Goal: Information Seeking & Learning: Learn about a topic

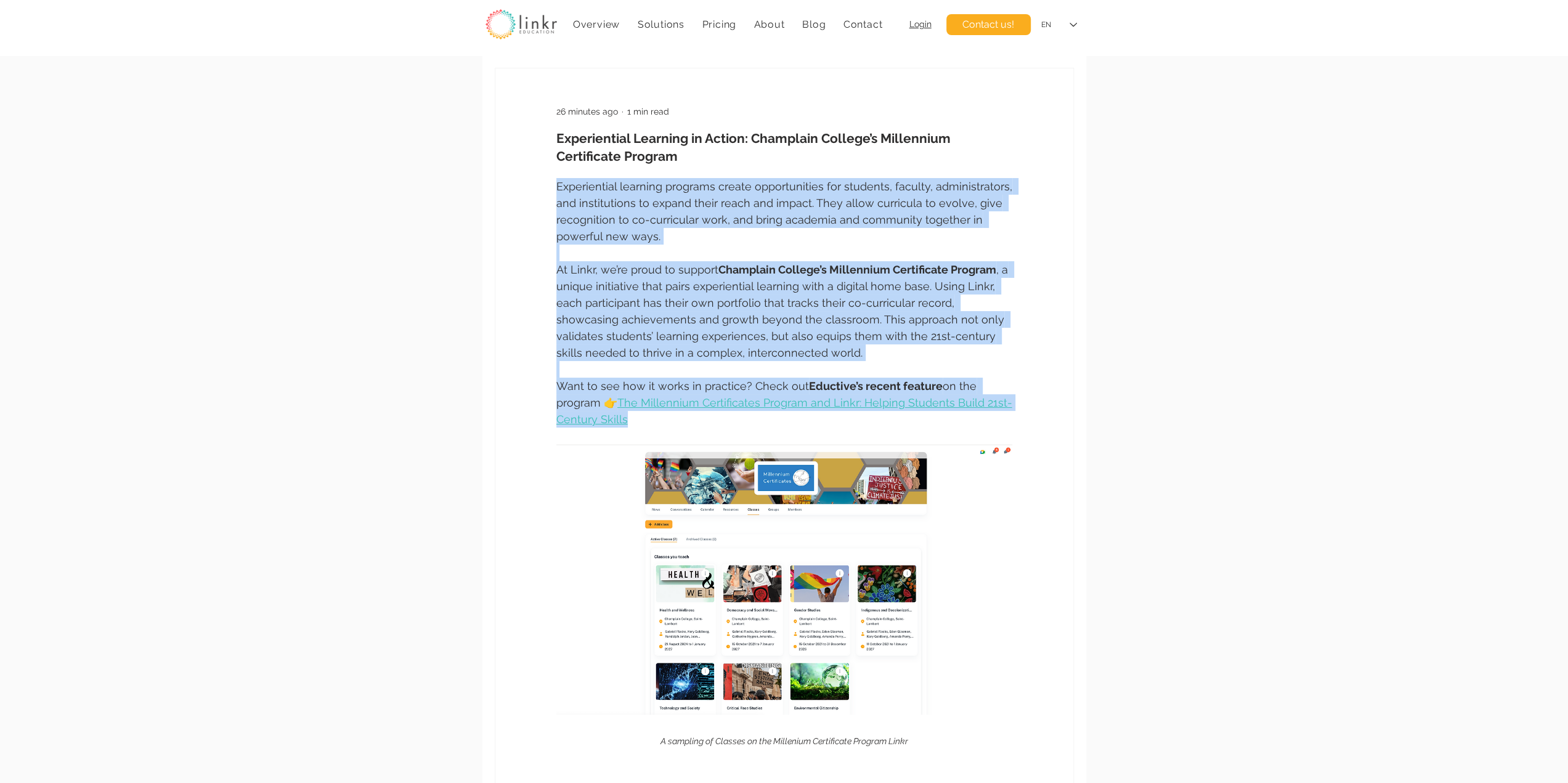
drag, startPoint x: 556, startPoint y: 251, endPoint x: 656, endPoint y: 489, distance: 258.2
click at [656, 489] on div "Experiential learning programs create opportunities for students, faculty, admi…" at bounding box center [784, 481] width 578 height 607
click at [657, 427] on span "Want to see how it works in practice? Check out Eductive’s recent feature on th…" at bounding box center [784, 394] width 456 height 67
drag, startPoint x: 653, startPoint y: 492, endPoint x: 543, endPoint y: 247, distance: 268.6
click at [543, 247] on div "Experiential learning programs create opportunities for students, faculty, admi…" at bounding box center [784, 481] width 578 height 607
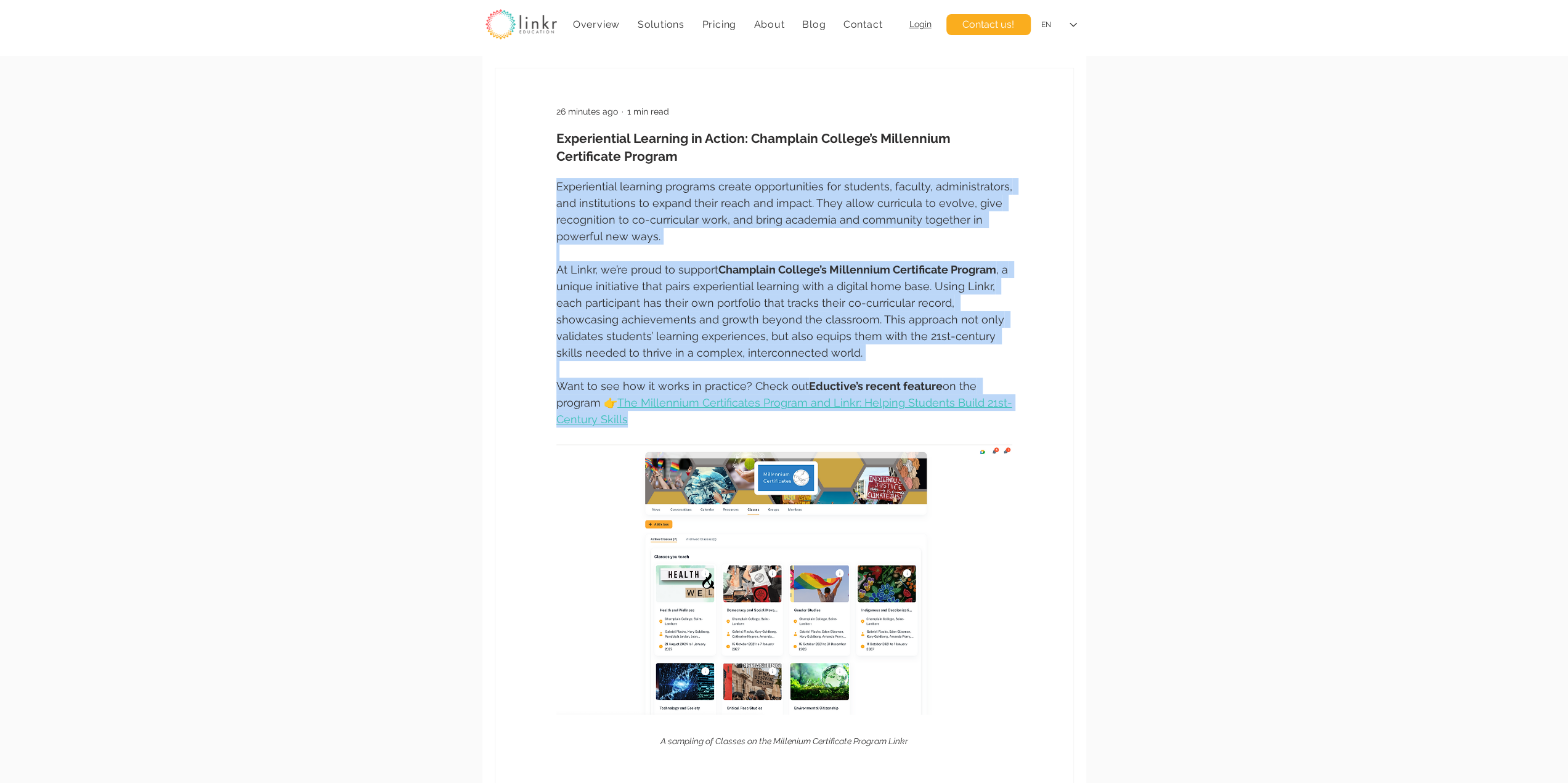
click at [556, 243] on span "Experiential learning programs create opportunities for students, faculty, admi…" at bounding box center [786, 211] width 459 height 63
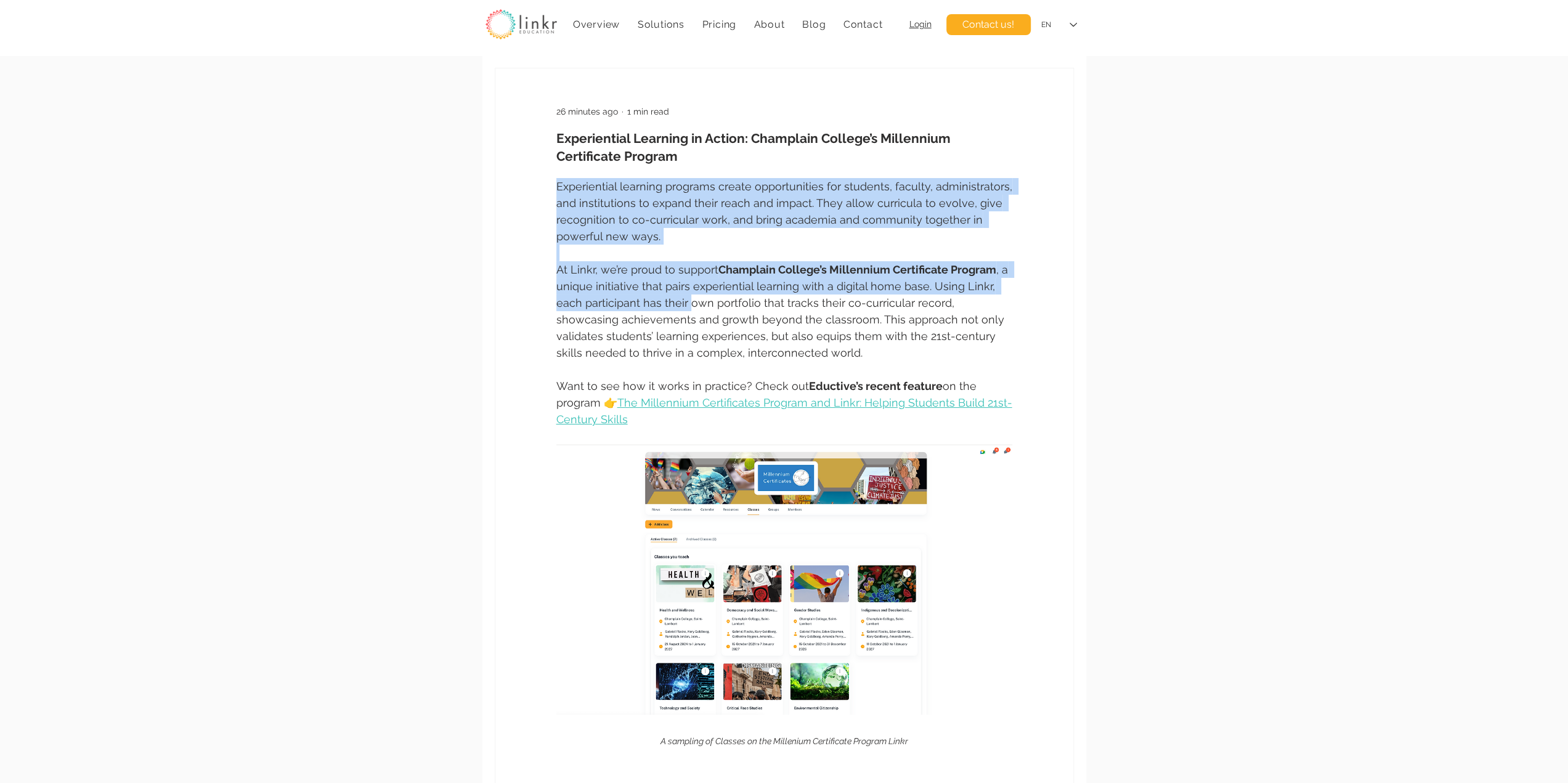
drag, startPoint x: 556, startPoint y: 253, endPoint x: 662, endPoint y: 378, distance: 163.9
click at [662, 378] on div "Experiential learning programs create opportunities for students, faculty, admi…" at bounding box center [784, 481] width 578 height 607
click at [662, 361] on span "At Linkr, we’re proud to support Champlain College’s Millennium Certificate Pro…" at bounding box center [784, 311] width 456 height 100
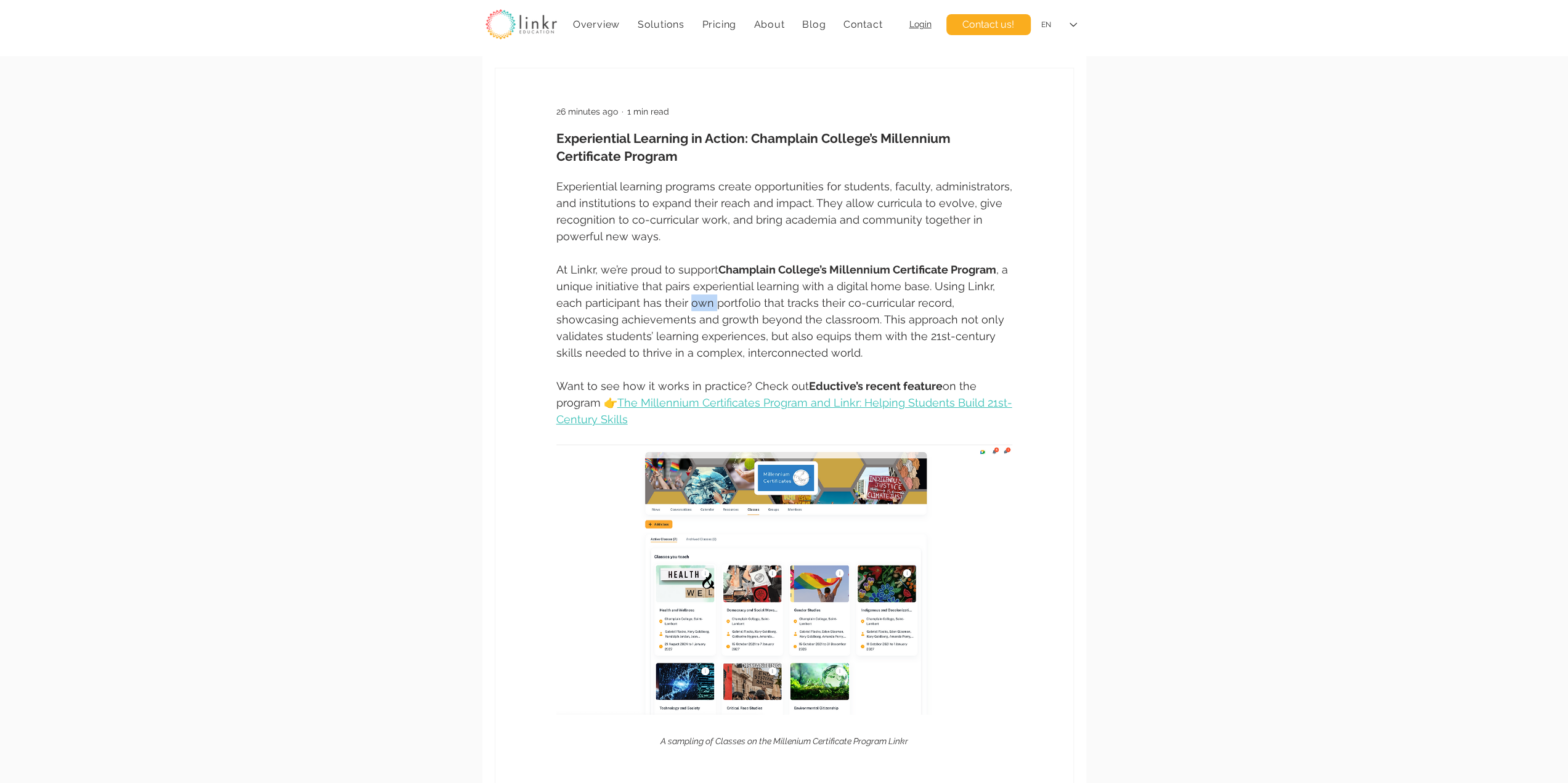
click at [662, 361] on span "At Linkr, we’re proud to support Champlain College’s Millennium Certificate Pro…" at bounding box center [784, 311] width 456 height 100
click at [641, 359] on span ", a unique initiative that pairs experiential learning with a digital home base…" at bounding box center [784, 311] width 455 height 96
